Goal: Task Accomplishment & Management: Manage account settings

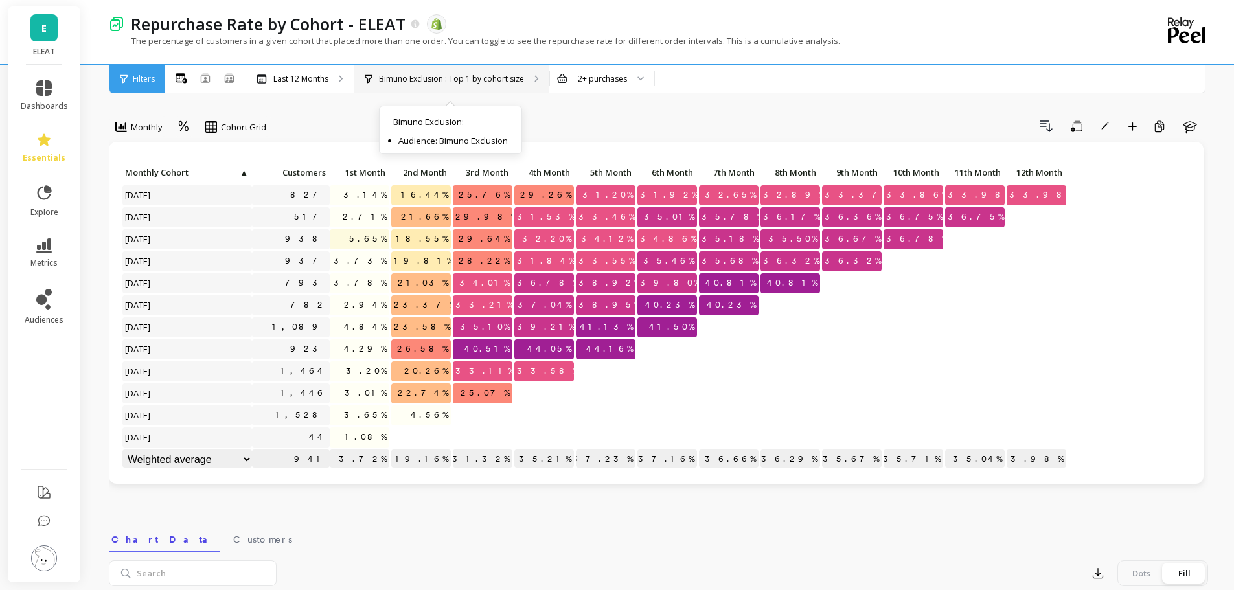
click at [487, 81] on p "Bimuno Exclusion : Top 1 by cohort size" at bounding box center [451, 79] width 145 height 10
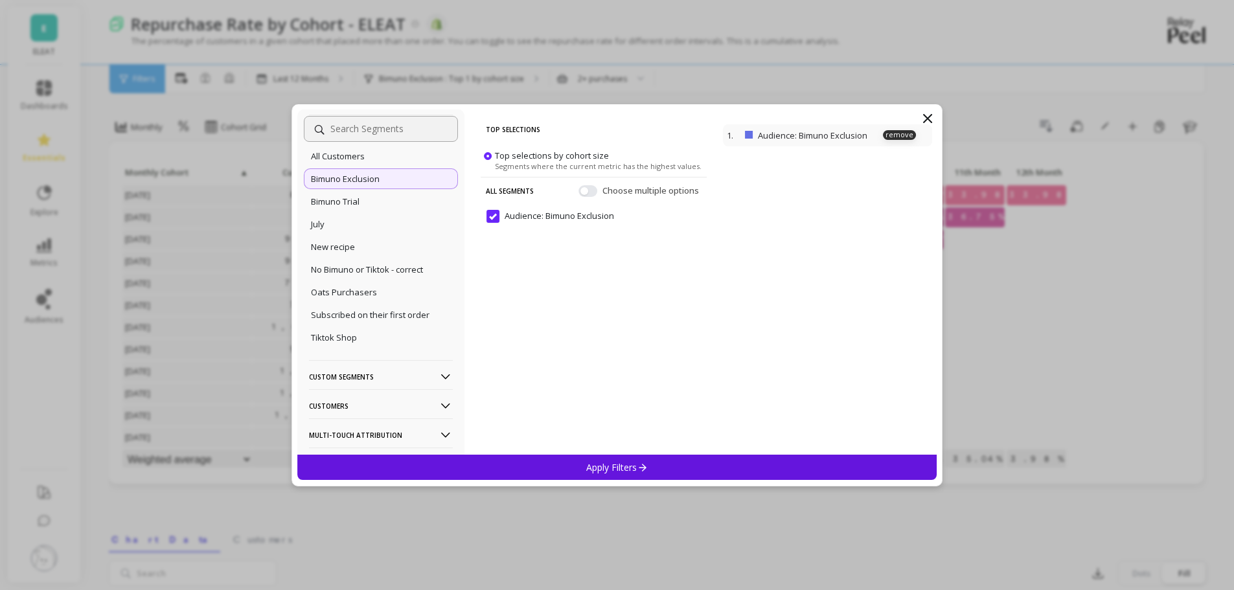
scroll to position [130, 0]
click at [930, 119] on icon at bounding box center [928, 119] width 16 height 16
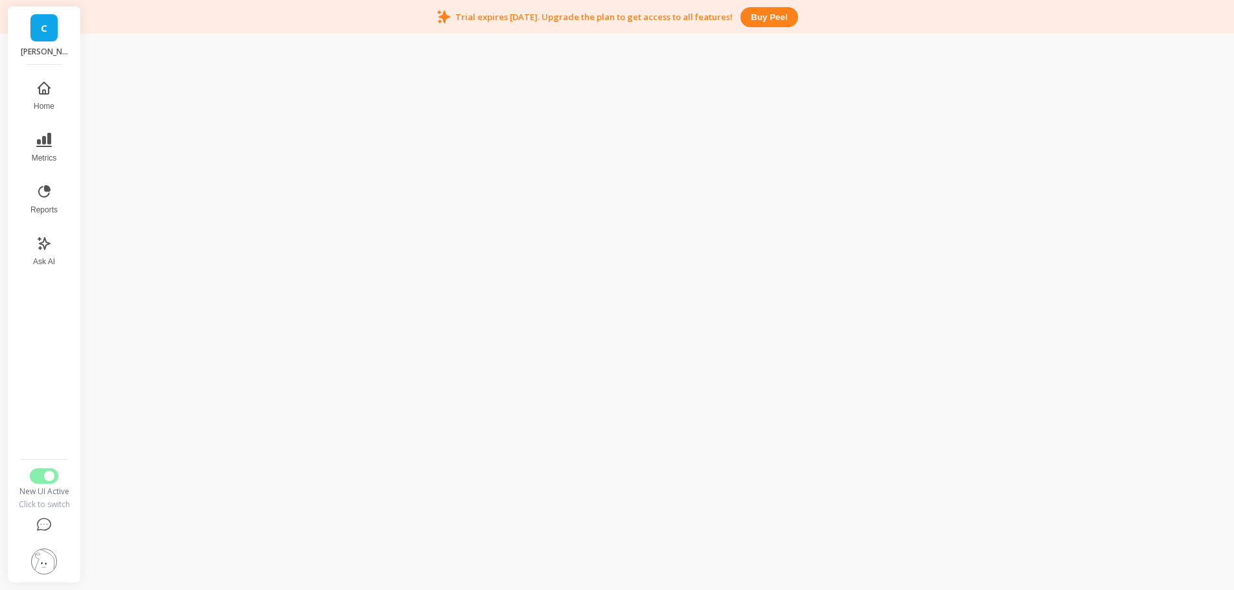
click at [35, 560] on img at bounding box center [44, 562] width 26 height 26
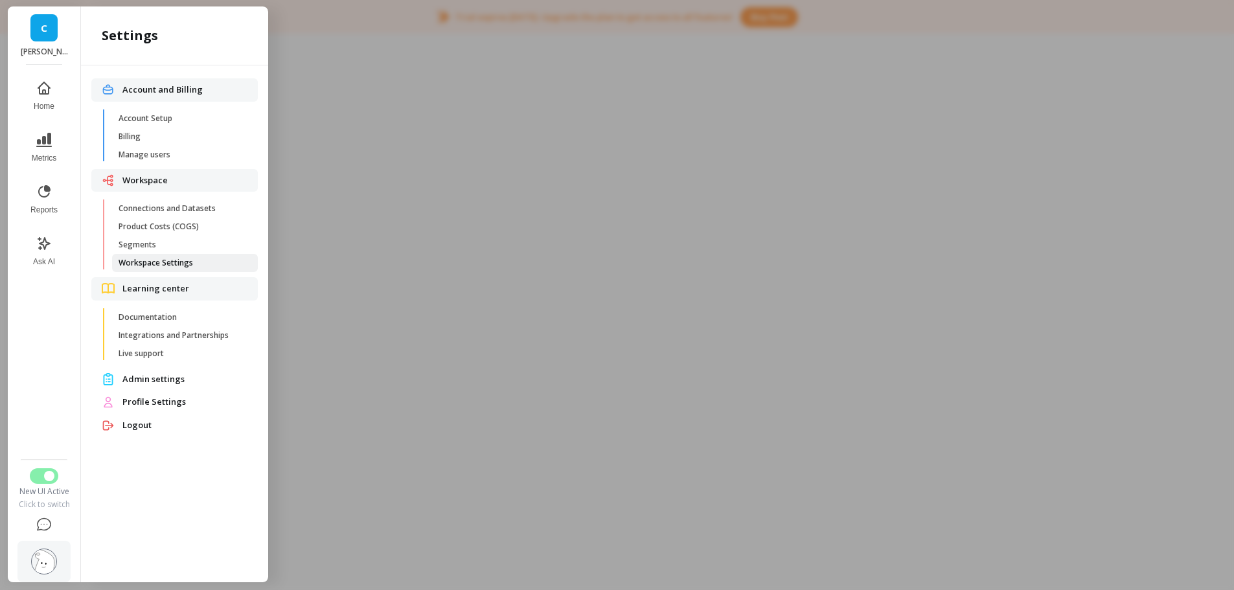
click at [176, 259] on span "Workspace Settings" at bounding box center [181, 263] width 124 height 10
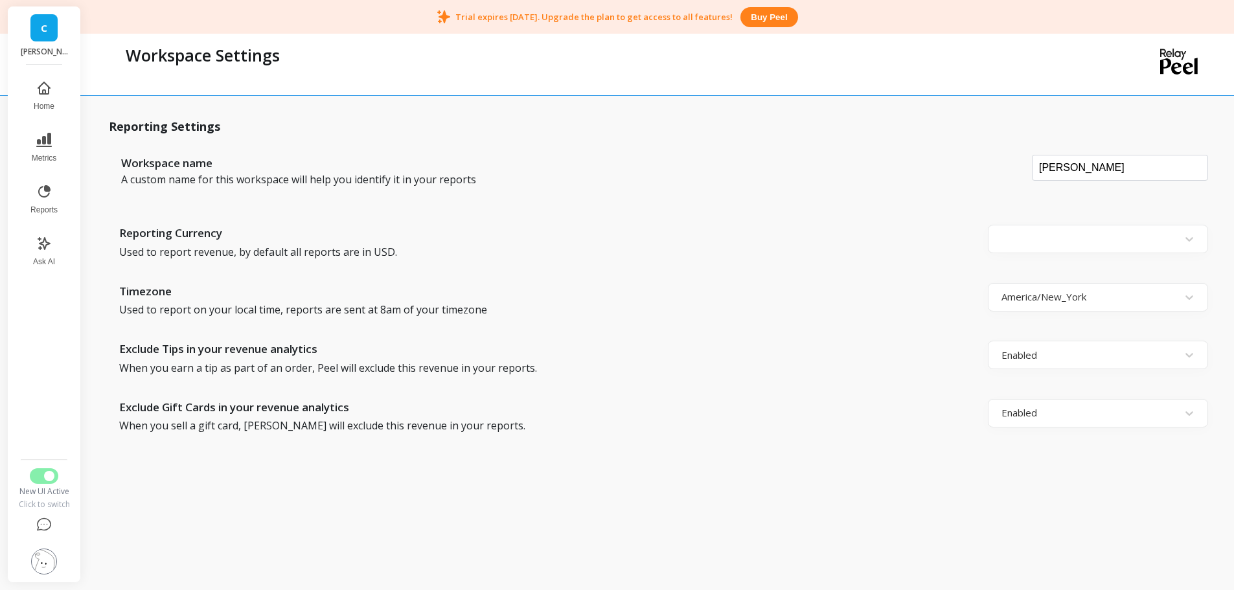
scroll to position [34, 0]
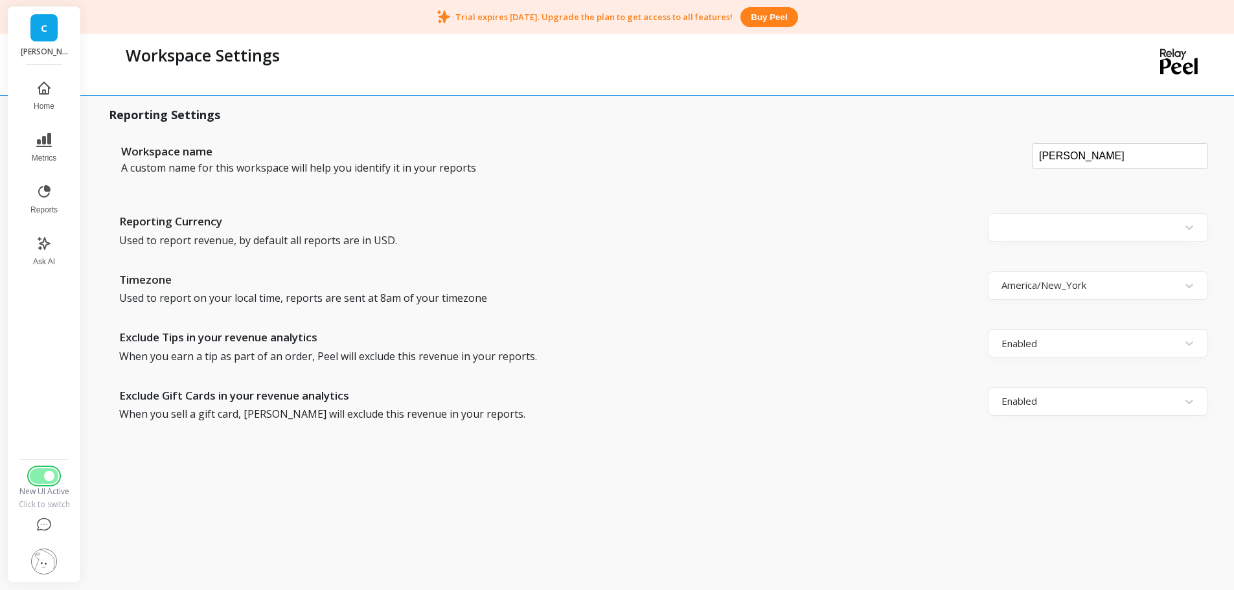
click at [50, 475] on span "Switch to Legacy UI" at bounding box center [49, 476] width 10 height 10
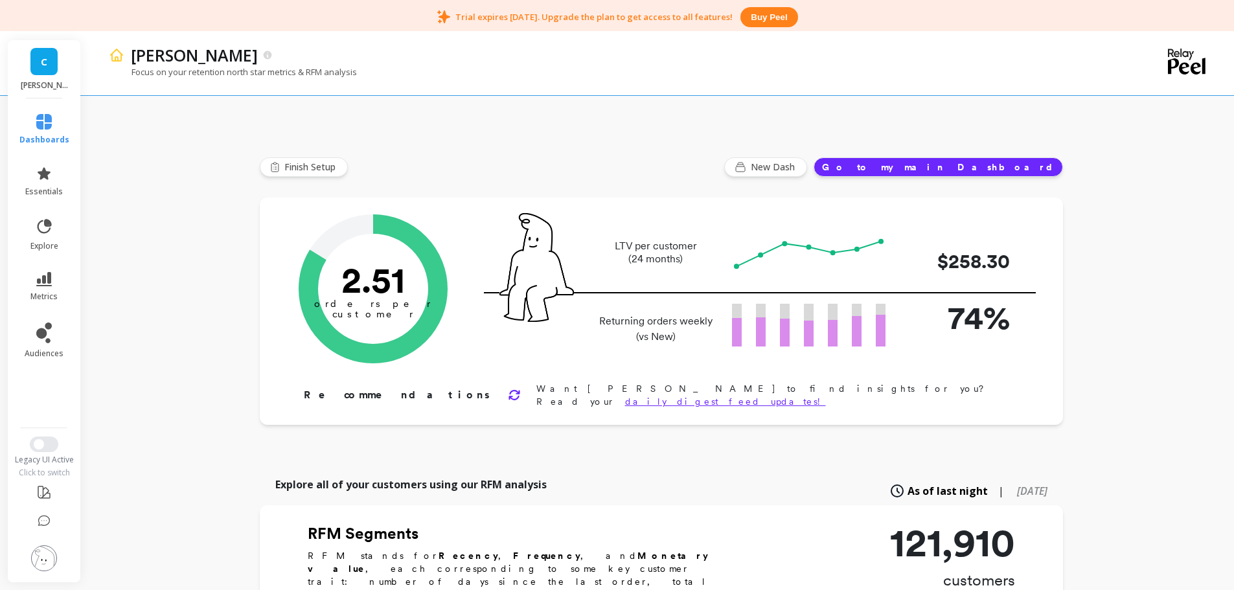
click at [49, 558] on img at bounding box center [44, 558] width 26 height 26
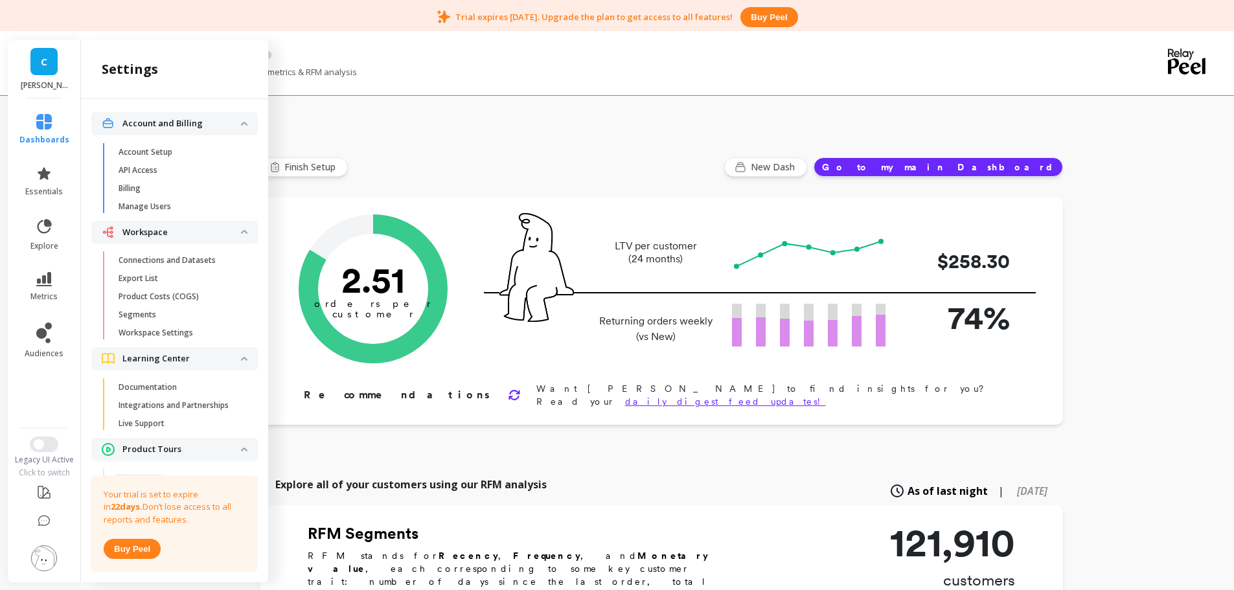
click at [172, 335] on p "Workspace Settings" at bounding box center [156, 333] width 74 height 10
